Goal: Navigation & Orientation: Go to known website

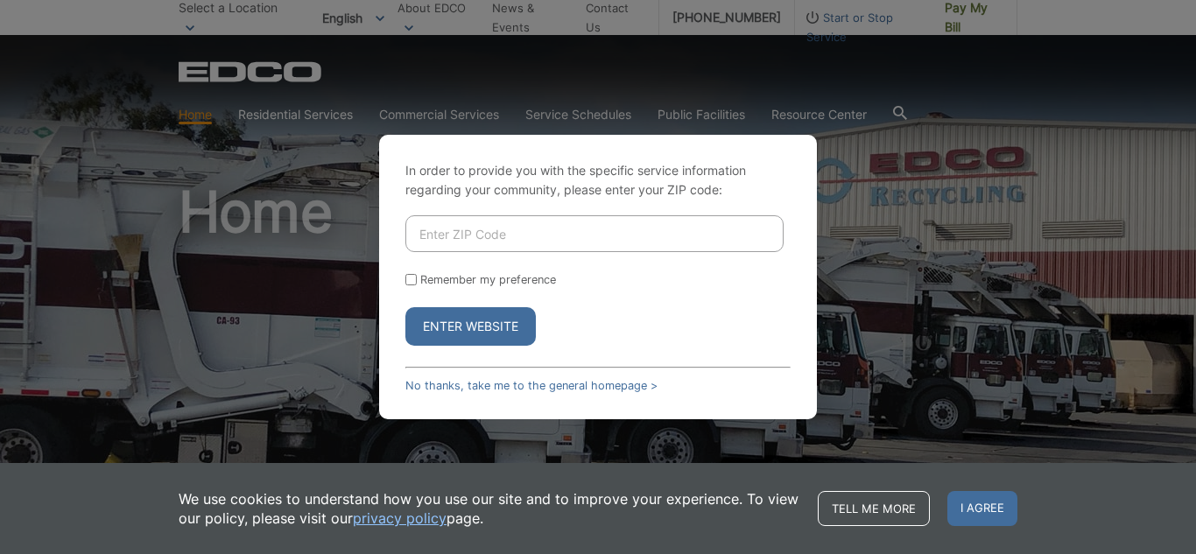
click at [587, 223] on input "Enter ZIP Code" at bounding box center [594, 233] width 378 height 37
click at [537, 232] on input "Enter ZIP Code" at bounding box center [594, 233] width 378 height 37
type input "92084"
click at [517, 345] on button "Enter Website" at bounding box center [470, 326] width 130 height 39
click at [515, 339] on button "Enter Website" at bounding box center [470, 326] width 130 height 39
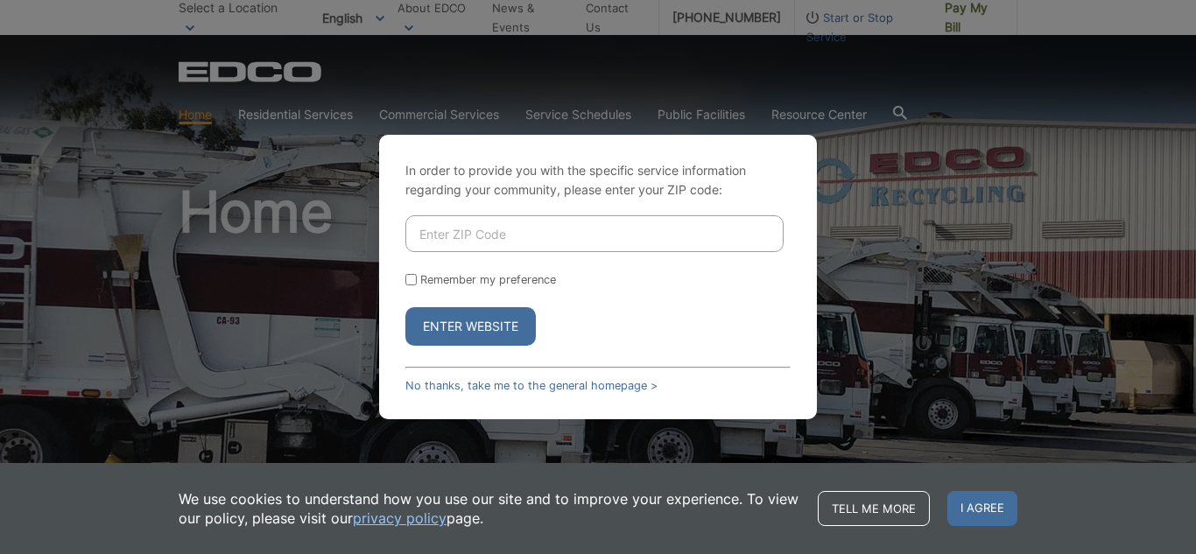
click at [579, 228] on input "Enter ZIP Code" at bounding box center [594, 233] width 378 height 37
click at [540, 219] on input "Enter ZIP Code" at bounding box center [594, 233] width 378 height 37
type input "92078"
click at [484, 338] on button "Enter Website" at bounding box center [470, 326] width 130 height 39
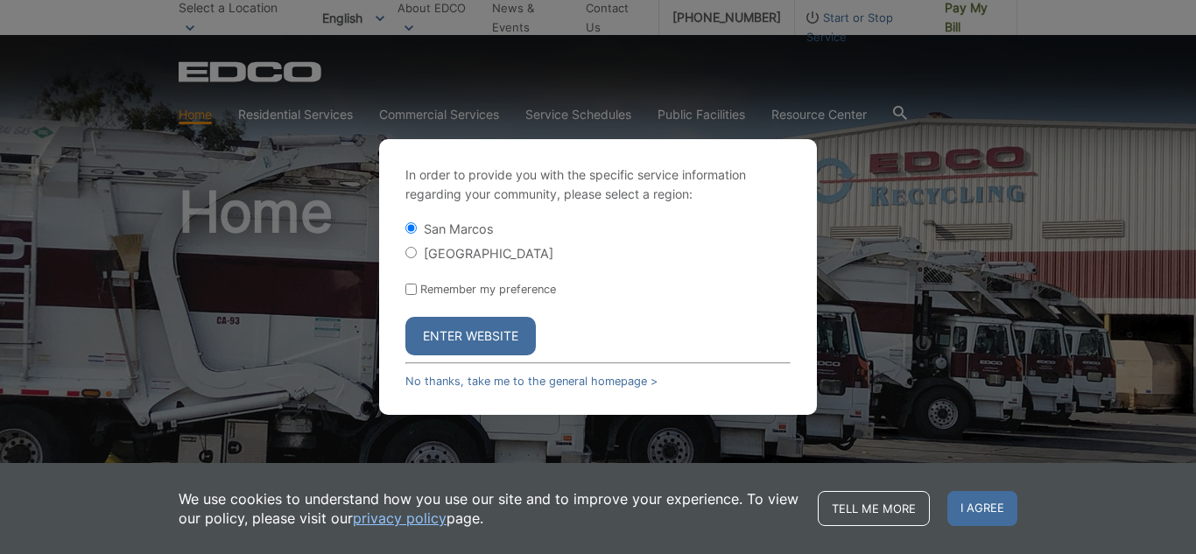
click at [499, 248] on label "[GEOGRAPHIC_DATA]" at bounding box center [489, 253] width 130 height 15
click at [417, 248] on input "[GEOGRAPHIC_DATA]" at bounding box center [410, 252] width 11 height 11
radio input "true"
click at [502, 333] on button "Enter Website" at bounding box center [470, 336] width 130 height 39
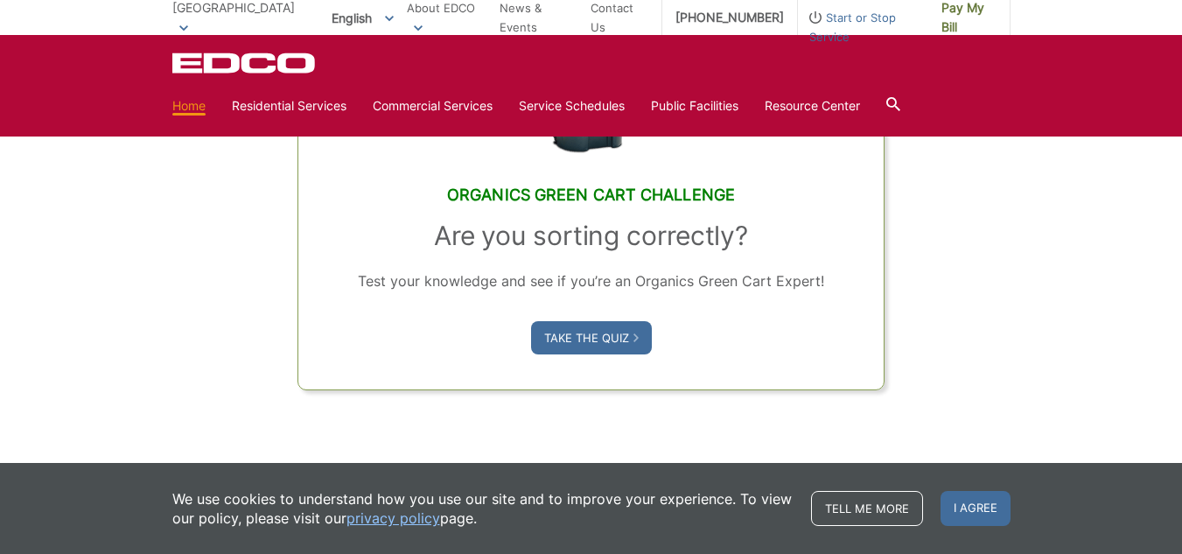
scroll to position [963, 0]
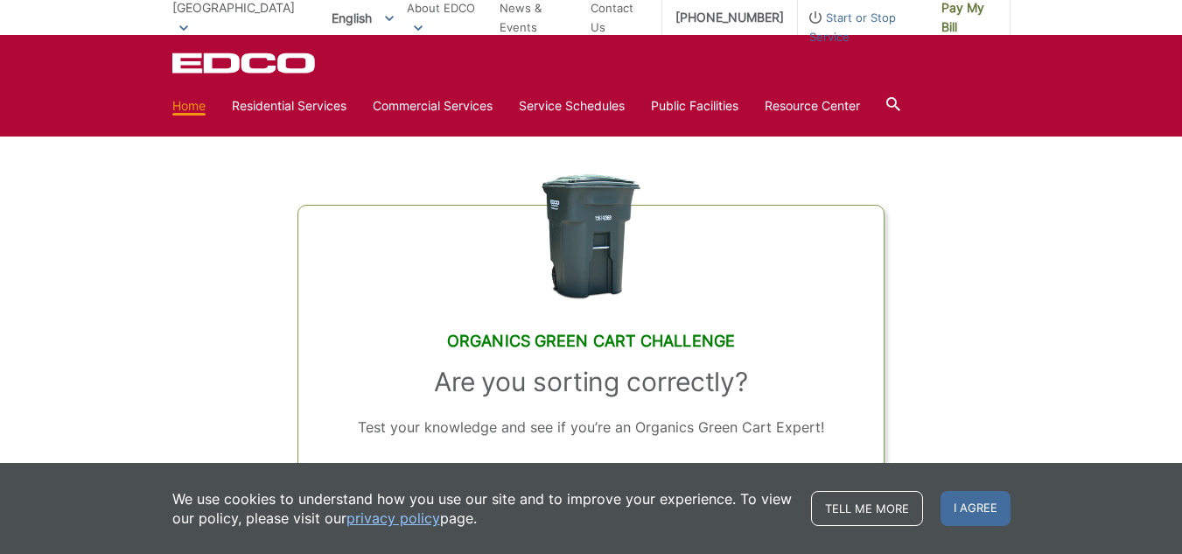
click at [62, 463] on div "We use cookies to understand how you use our site and to improve your experienc…" at bounding box center [591, 508] width 1182 height 91
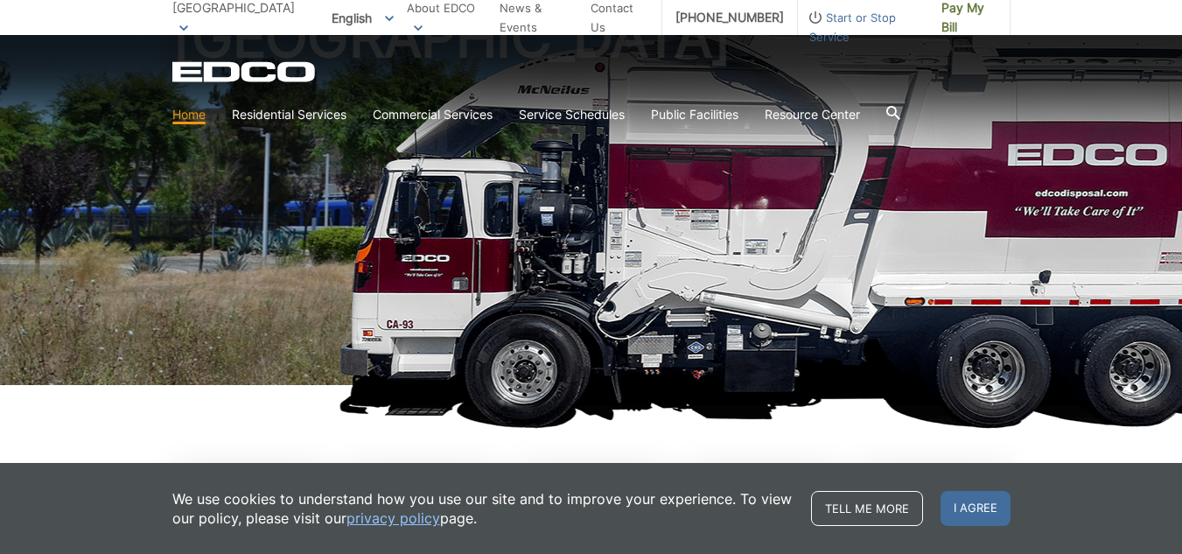
scroll to position [0, 0]
